Goal: Task Accomplishment & Management: Use online tool/utility

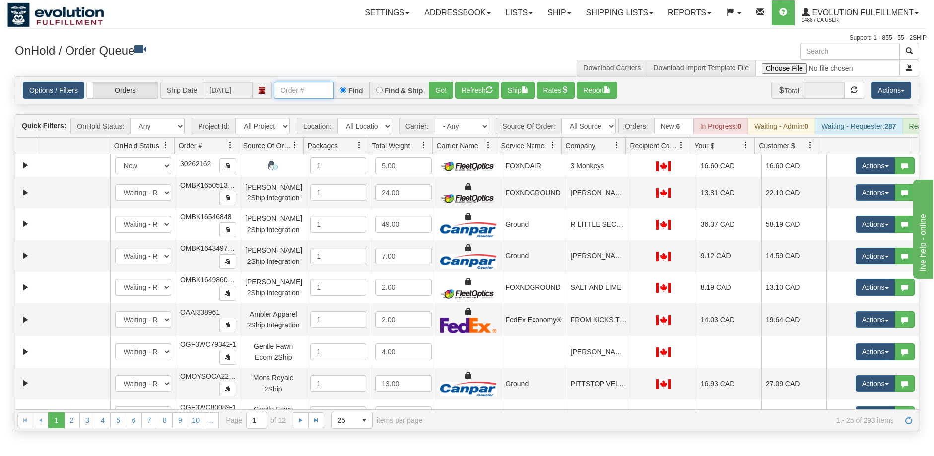
click at [306, 93] on input "text" at bounding box center [304, 90] width 60 height 17
click at [435, 92] on button "Go!" at bounding box center [441, 90] width 24 height 17
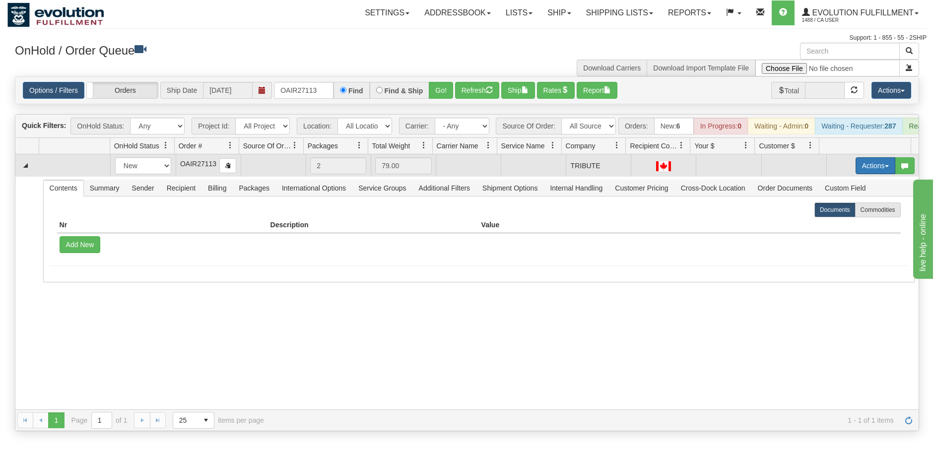
click at [864, 174] on button "Actions" at bounding box center [875, 165] width 40 height 17
click at [846, 214] on span "Rate All Services" at bounding box center [855, 210] width 60 height 8
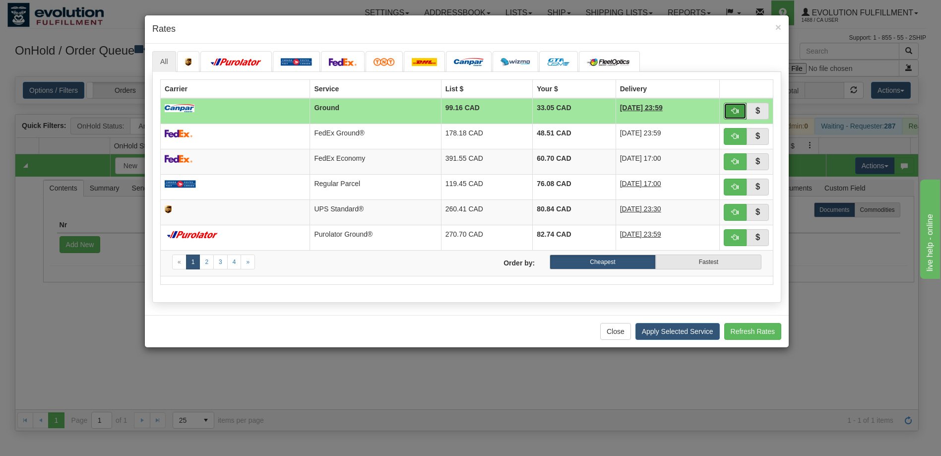
click at [734, 112] on span "button" at bounding box center [735, 110] width 7 height 7
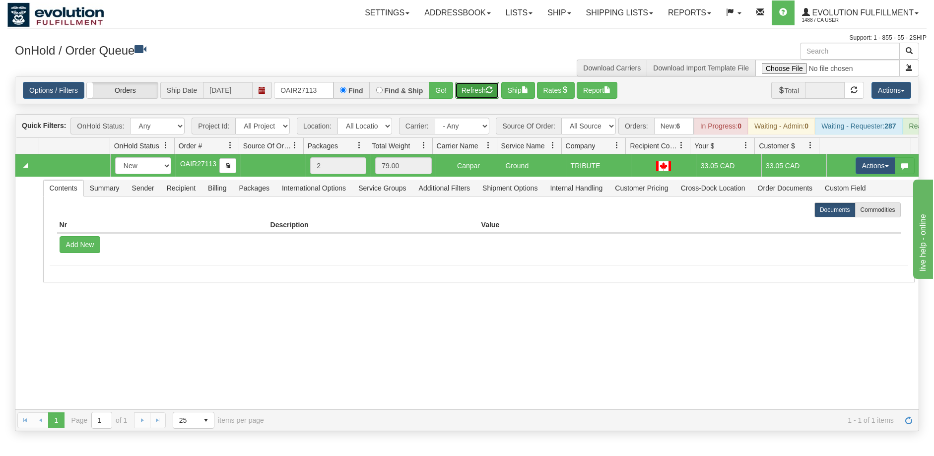
click at [476, 95] on button "Refresh" at bounding box center [477, 90] width 44 height 17
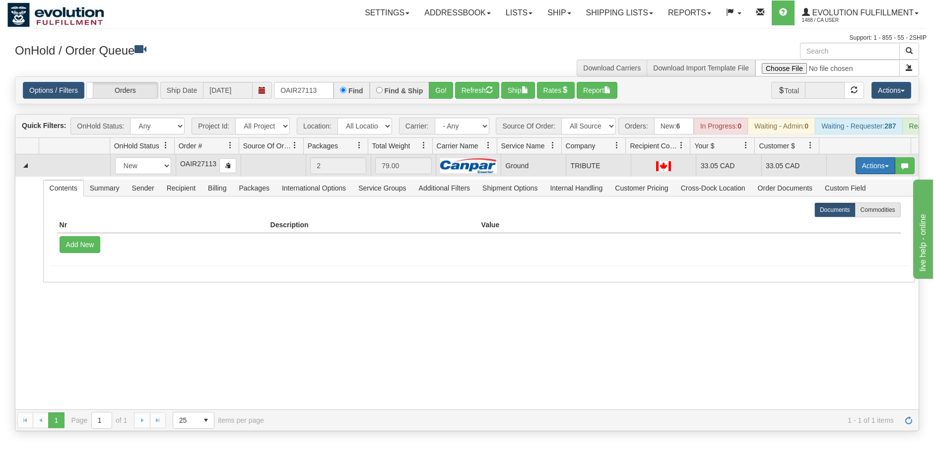
click at [861, 174] on button "Actions" at bounding box center [875, 165] width 40 height 17
click at [832, 227] on span "Ship" at bounding box center [835, 223] width 21 height 8
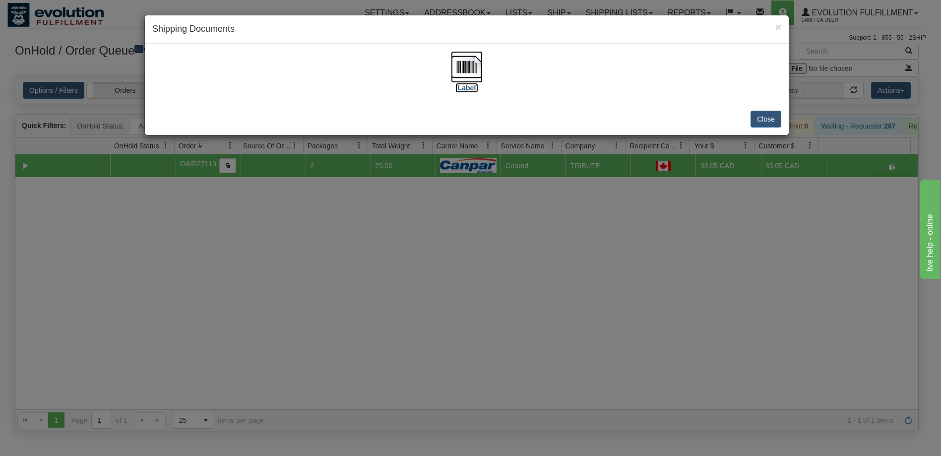
click at [455, 68] on img at bounding box center [467, 67] width 32 height 32
click at [448, 311] on div "× Shipping Documents [Label] Close" at bounding box center [470, 228] width 941 height 456
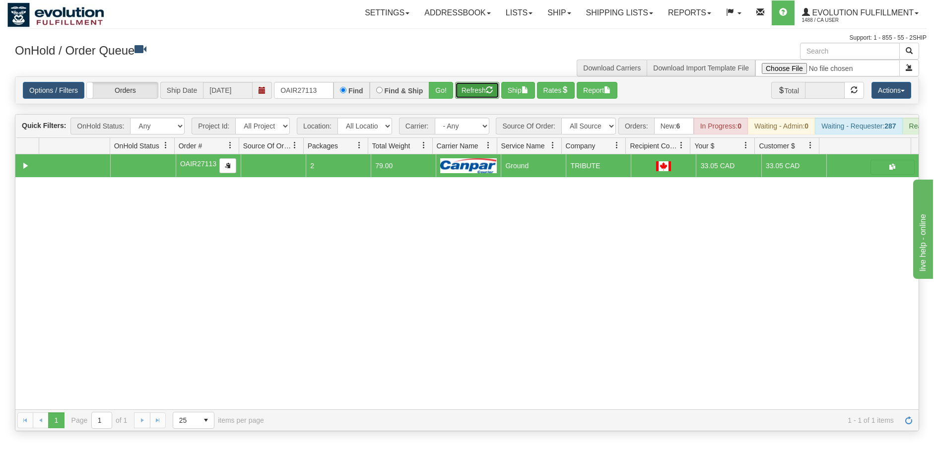
click at [482, 98] on button "Refresh" at bounding box center [477, 90] width 44 height 17
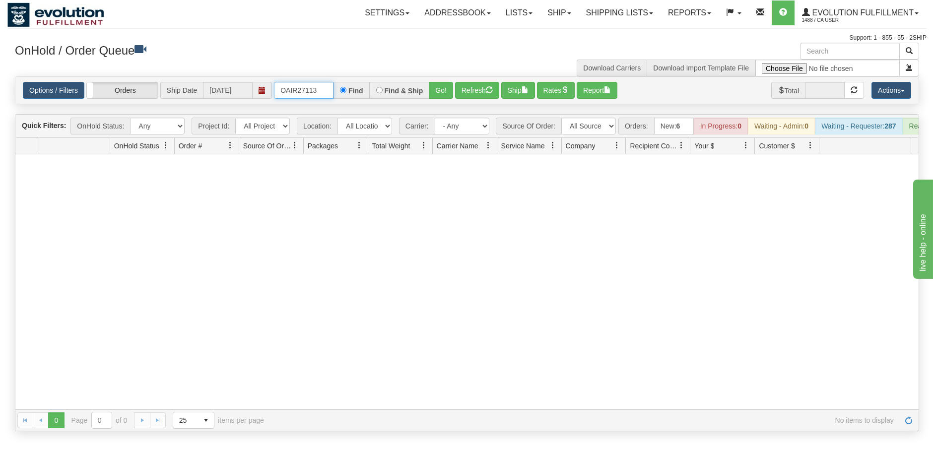
drag, startPoint x: 324, startPoint y: 95, endPoint x: 278, endPoint y: 101, distance: 46.6
click at [278, 101] on div "Options / Filters Group Shipments Orders Ship Date [DATE] OAIR27113 Find Find &…" at bounding box center [466, 90] width 903 height 27
click at [437, 95] on button "Go!" at bounding box center [441, 90] width 24 height 17
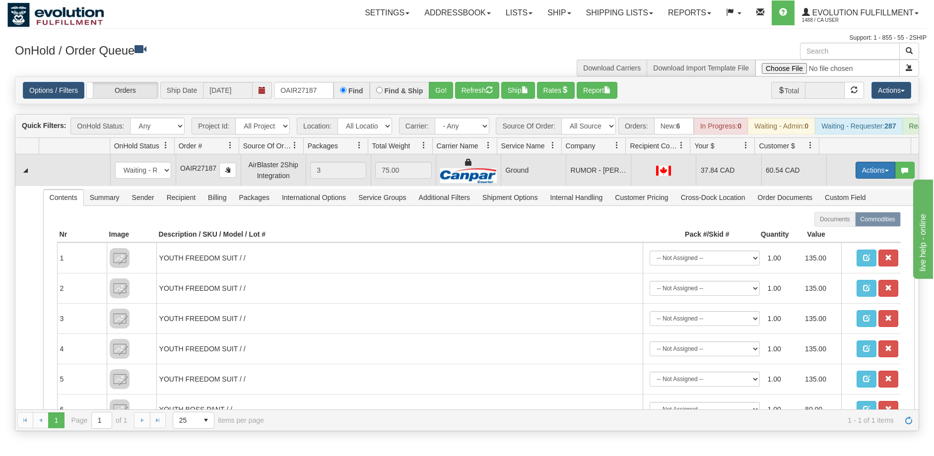
click at [869, 179] on button "Actions" at bounding box center [875, 170] width 40 height 17
click at [853, 234] on link "Ship" at bounding box center [854, 227] width 79 height 13
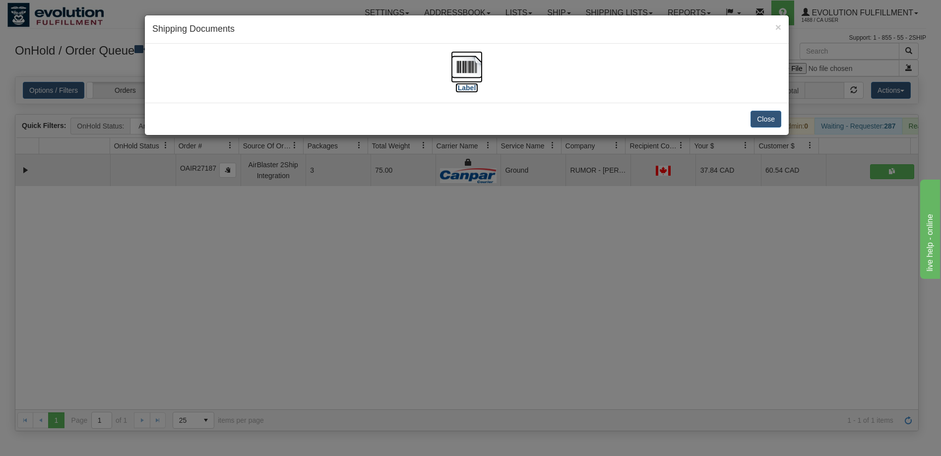
click at [480, 72] on img at bounding box center [467, 67] width 32 height 32
click at [551, 253] on div "× Shipping Documents [Label] Close" at bounding box center [470, 228] width 941 height 456
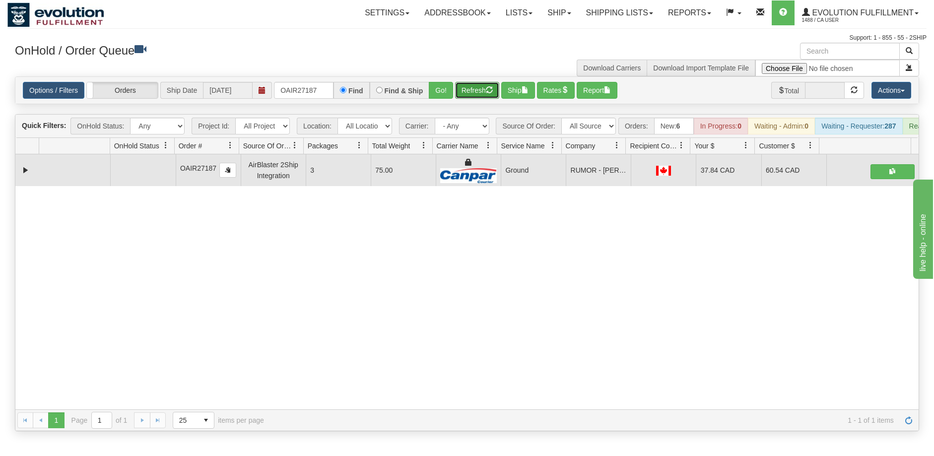
click at [483, 91] on button "Refresh" at bounding box center [477, 90] width 44 height 17
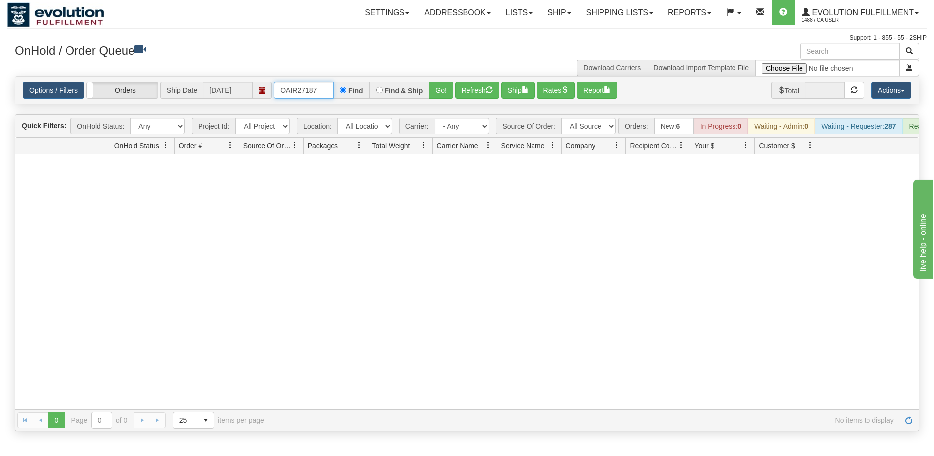
drag, startPoint x: 322, startPoint y: 95, endPoint x: 256, endPoint y: 97, distance: 66.0
click at [256, 97] on div "Options / Filters Group Shipments Orders Ship Date [DATE] OAIR27187 Find Find &…" at bounding box center [467, 90] width 888 height 17
click at [318, 88] on input "OAIR27198 BO01" at bounding box center [304, 90] width 60 height 17
click at [437, 91] on button "Go!" at bounding box center [441, 90] width 24 height 17
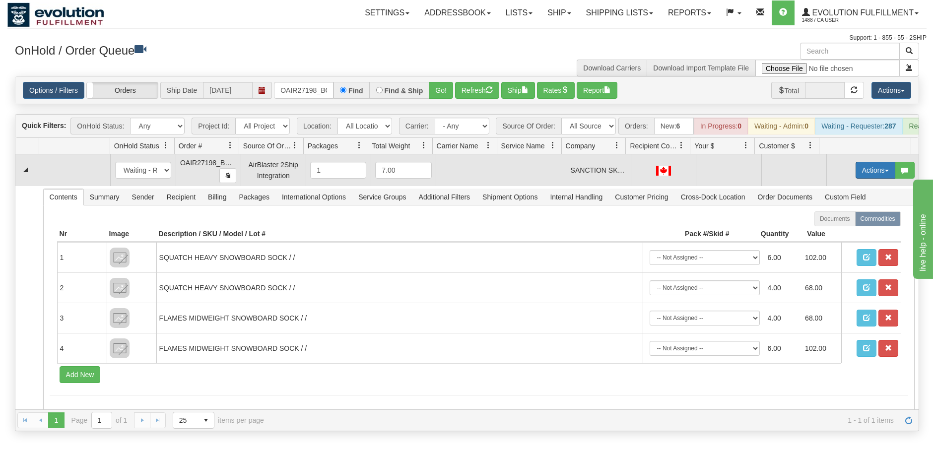
click at [864, 177] on button "Actions" at bounding box center [875, 170] width 40 height 17
click at [845, 219] on span "Rate All Services" at bounding box center [855, 215] width 60 height 8
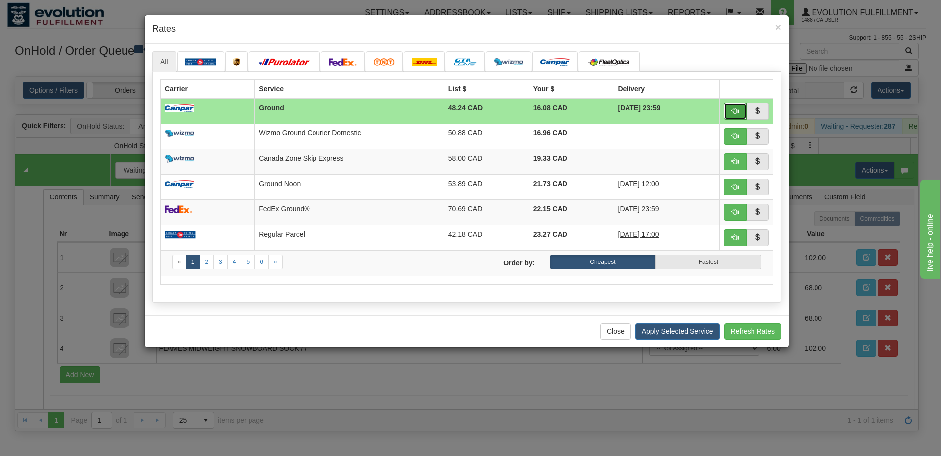
click at [734, 112] on span "button" at bounding box center [735, 110] width 7 height 7
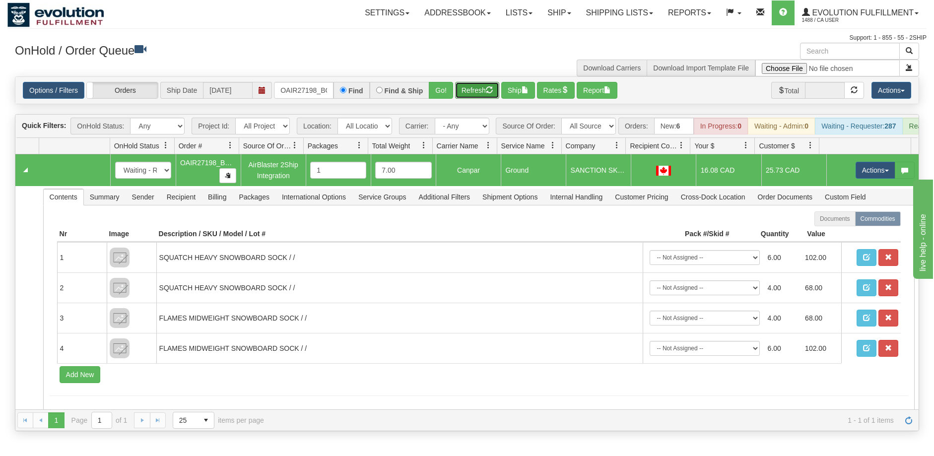
click at [469, 94] on button "Refresh" at bounding box center [477, 90] width 44 height 17
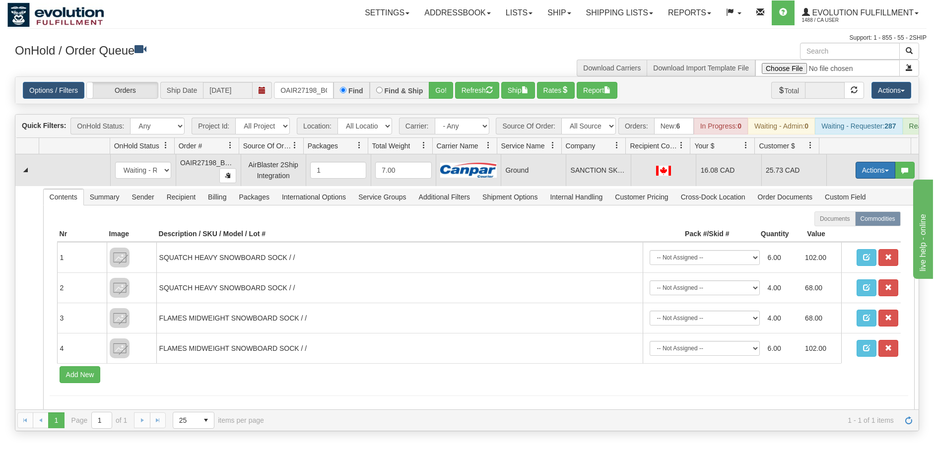
click at [860, 177] on button "Actions" at bounding box center [875, 170] width 40 height 17
click at [828, 232] on span "Ship" at bounding box center [835, 228] width 21 height 8
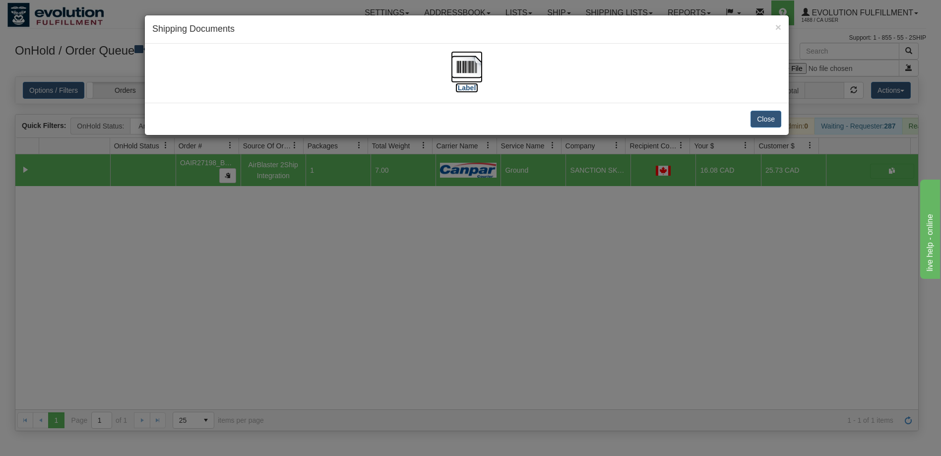
click at [469, 71] on img at bounding box center [467, 67] width 32 height 32
click at [562, 241] on div "× Shipping Documents [Label] Close" at bounding box center [470, 228] width 941 height 456
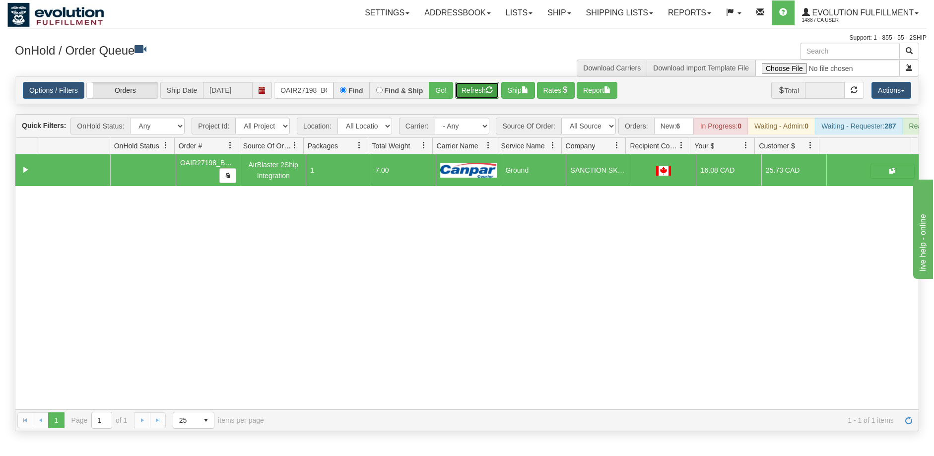
click at [481, 92] on button "Refresh" at bounding box center [477, 90] width 44 height 17
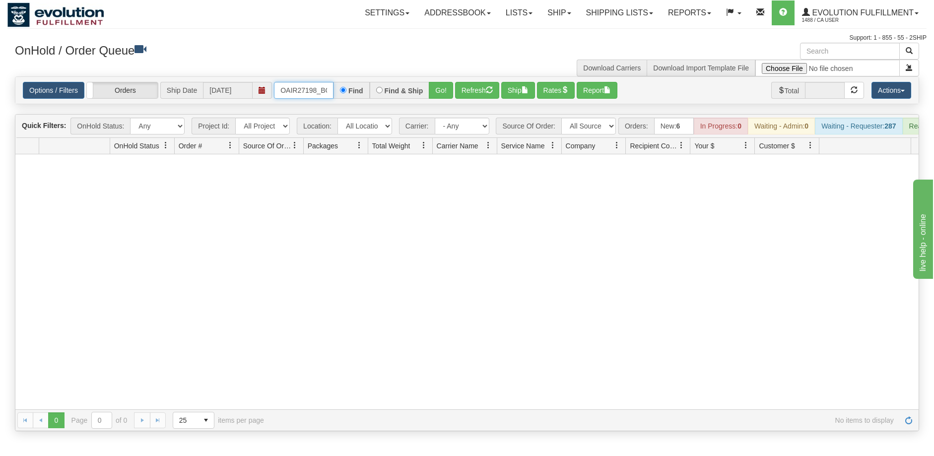
scroll to position [0, 11]
drag, startPoint x: 278, startPoint y: 88, endPoint x: 351, endPoint y: 86, distance: 73.0
click at [351, 86] on div "OAIR27198_BO01 Find Find & Ship Go!" at bounding box center [363, 90] width 179 height 17
click at [317, 87] on input "OAIR27181 BO01" at bounding box center [304, 90] width 60 height 17
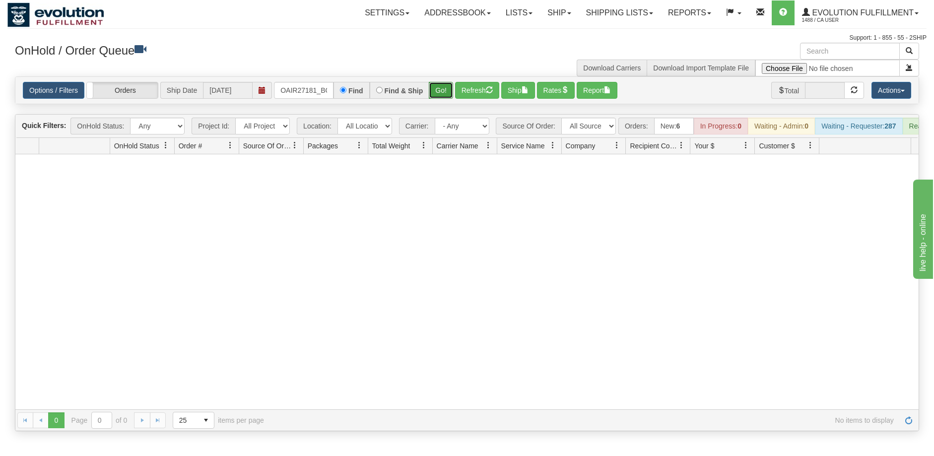
click at [434, 96] on button "Go!" at bounding box center [441, 90] width 24 height 17
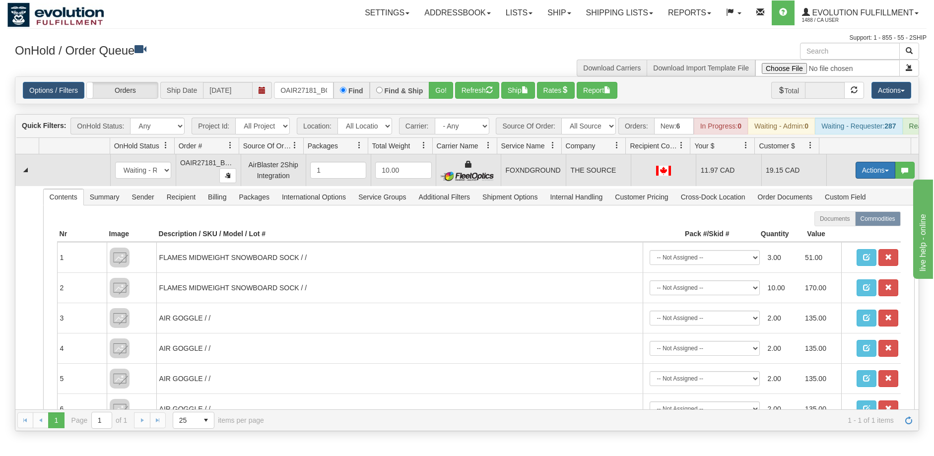
click at [869, 173] on button "Actions" at bounding box center [875, 170] width 40 height 17
click at [831, 232] on span "Ship" at bounding box center [835, 228] width 21 height 8
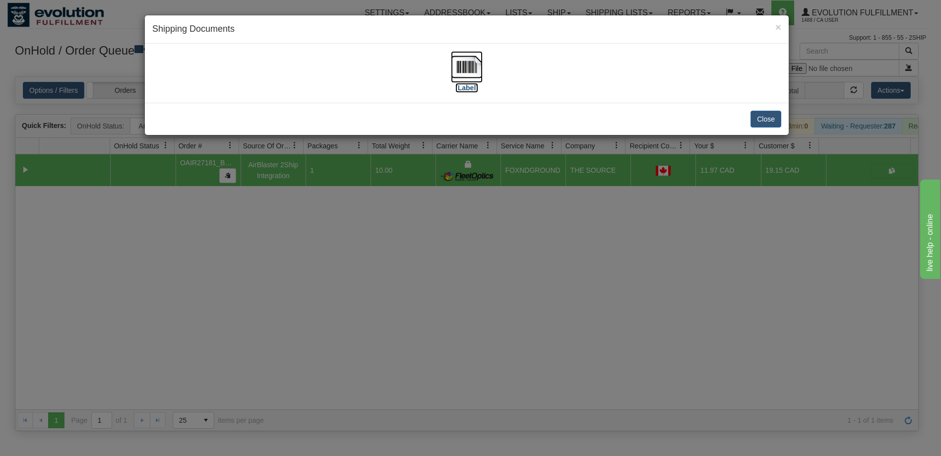
click at [461, 71] on img at bounding box center [467, 67] width 32 height 32
click at [612, 266] on div "× Shipping Documents [Label] Close" at bounding box center [470, 228] width 941 height 456
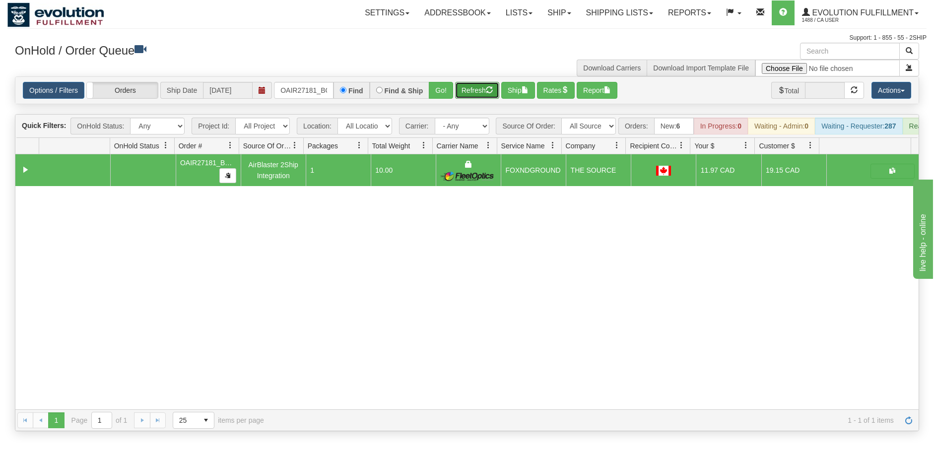
click at [476, 89] on button "Refresh" at bounding box center [477, 90] width 44 height 17
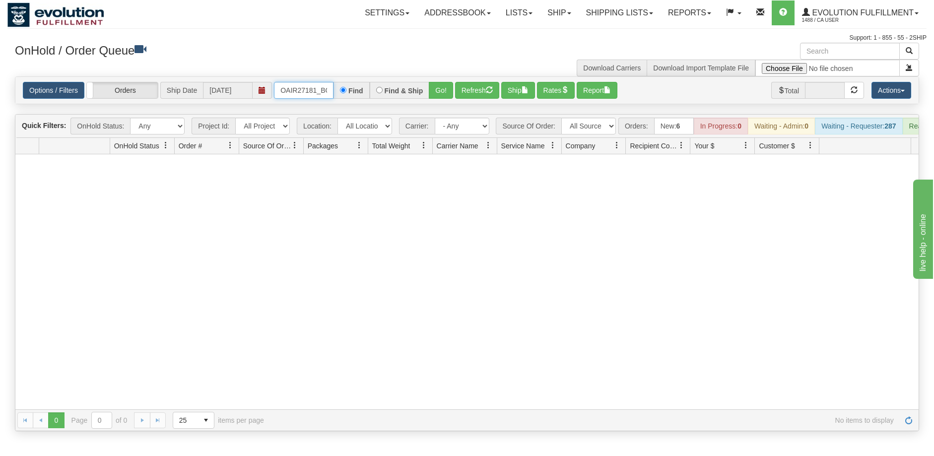
scroll to position [0, 11]
drag, startPoint x: 276, startPoint y: 88, endPoint x: 370, endPoint y: 87, distance: 93.8
click at [370, 87] on div "OAIR27181_BO01 Find Find & Ship Go!" at bounding box center [363, 90] width 179 height 17
click at [440, 96] on button "Go!" at bounding box center [441, 90] width 24 height 17
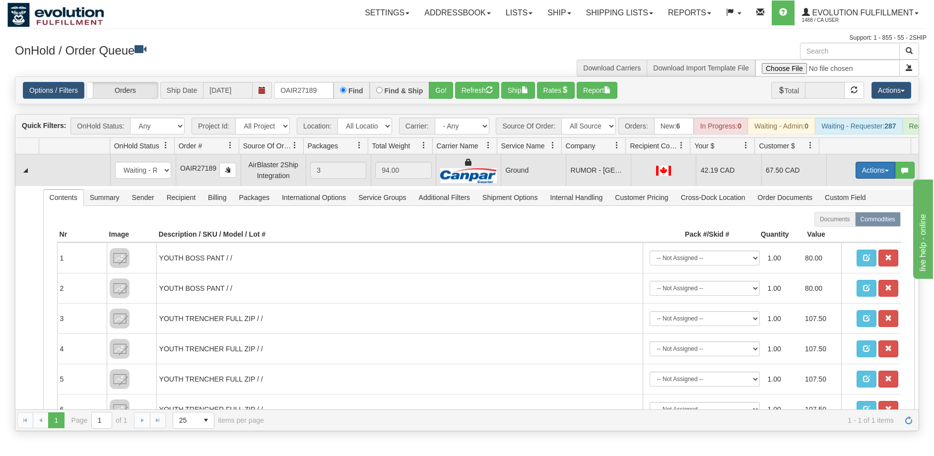
click at [868, 179] on button "Actions" at bounding box center [875, 170] width 40 height 17
click at [831, 232] on span "Ship" at bounding box center [835, 228] width 21 height 8
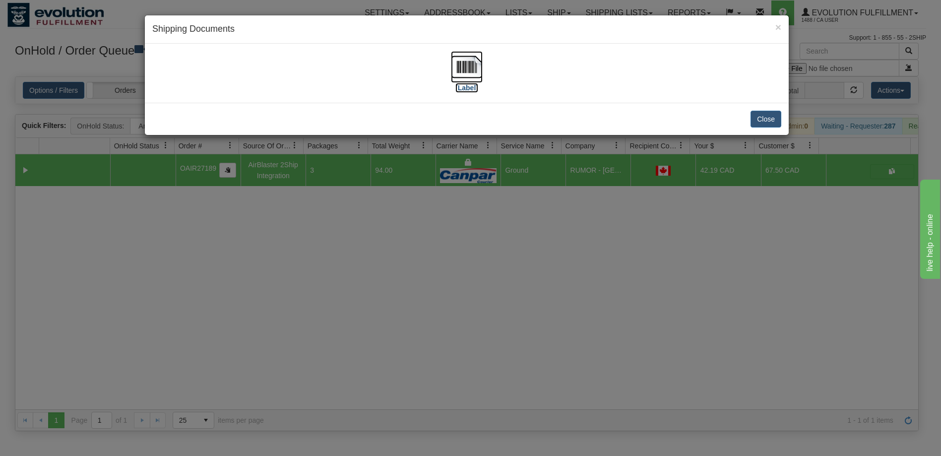
click at [472, 65] on img at bounding box center [467, 67] width 32 height 32
click at [688, 303] on div "× Shipping Documents [Label] Close" at bounding box center [470, 228] width 941 height 456
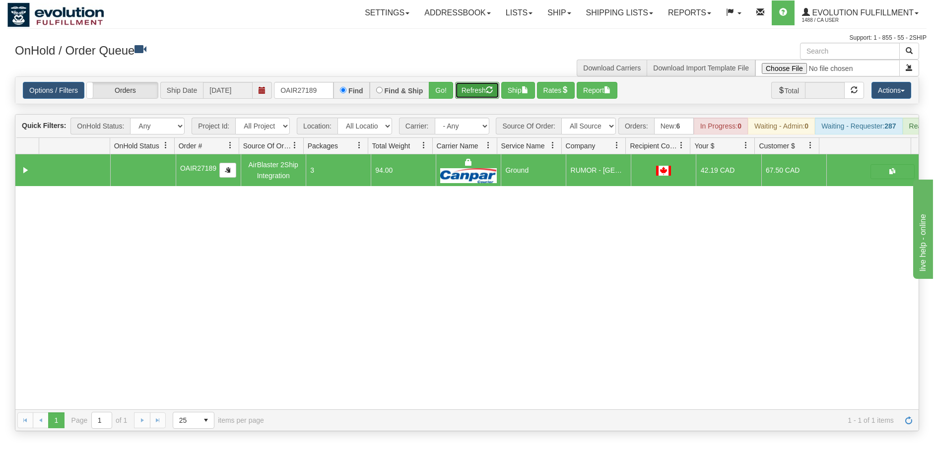
click at [469, 90] on button "Refresh" at bounding box center [477, 90] width 44 height 17
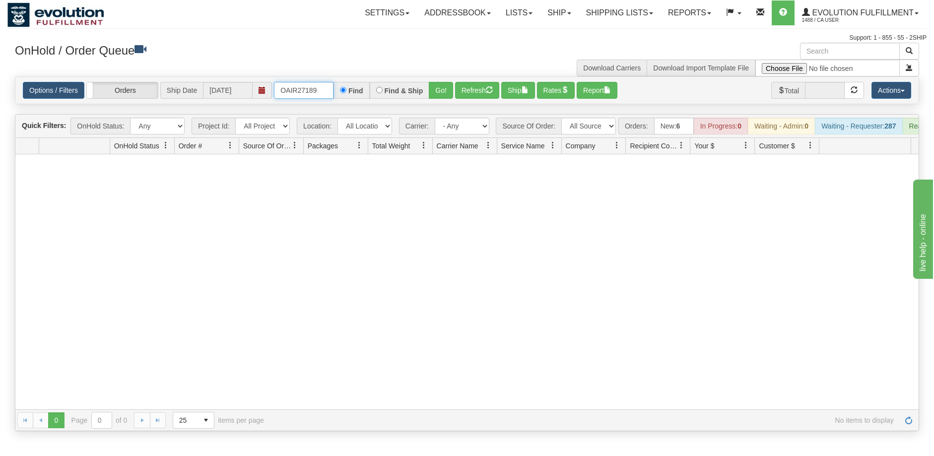
drag, startPoint x: 321, startPoint y: 93, endPoint x: 269, endPoint y: 101, distance: 52.2
click at [269, 101] on div "Options / Filters Group Shipments Orders Ship Date [DATE] OAIR27189 Find Find &…" at bounding box center [466, 90] width 903 height 27
type input "OAIR27197"
click at [445, 92] on button "Go!" at bounding box center [441, 90] width 24 height 17
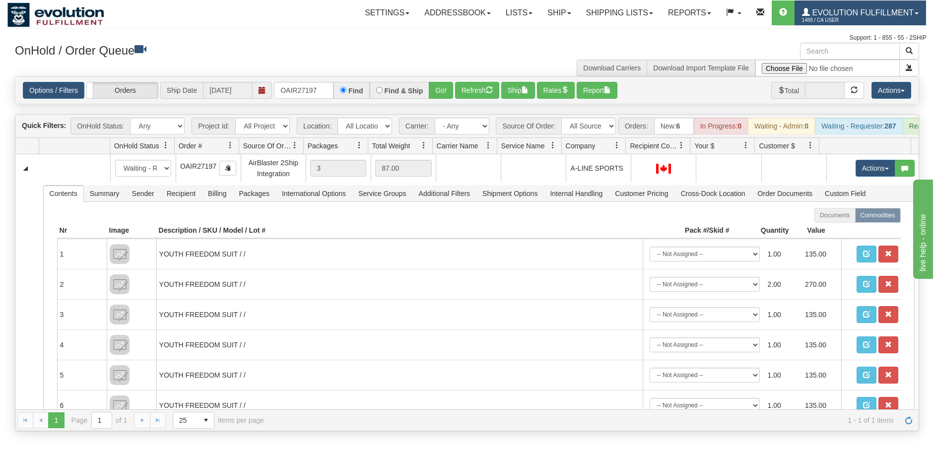
click at [886, 17] on span "Evolution Fulfillment" at bounding box center [862, 12] width 104 height 8
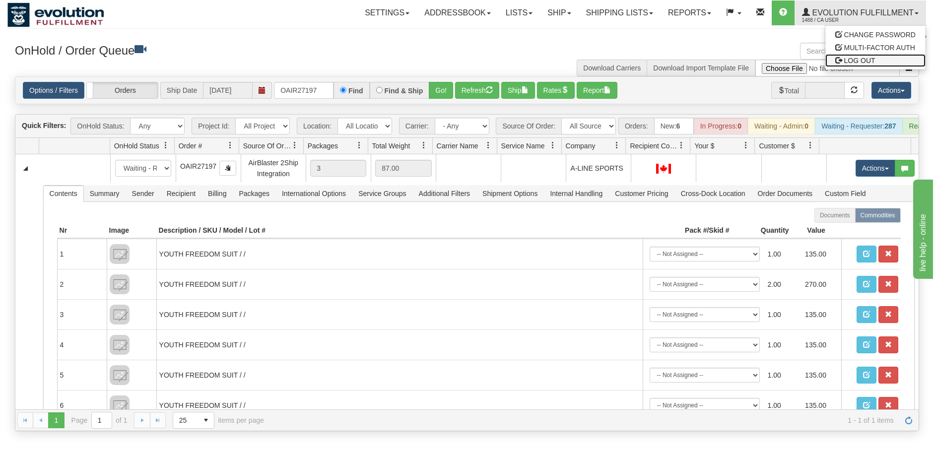
click at [877, 56] on link "LOG OUT" at bounding box center [875, 60] width 100 height 13
